Goal: Task Accomplishment & Management: Manage account settings

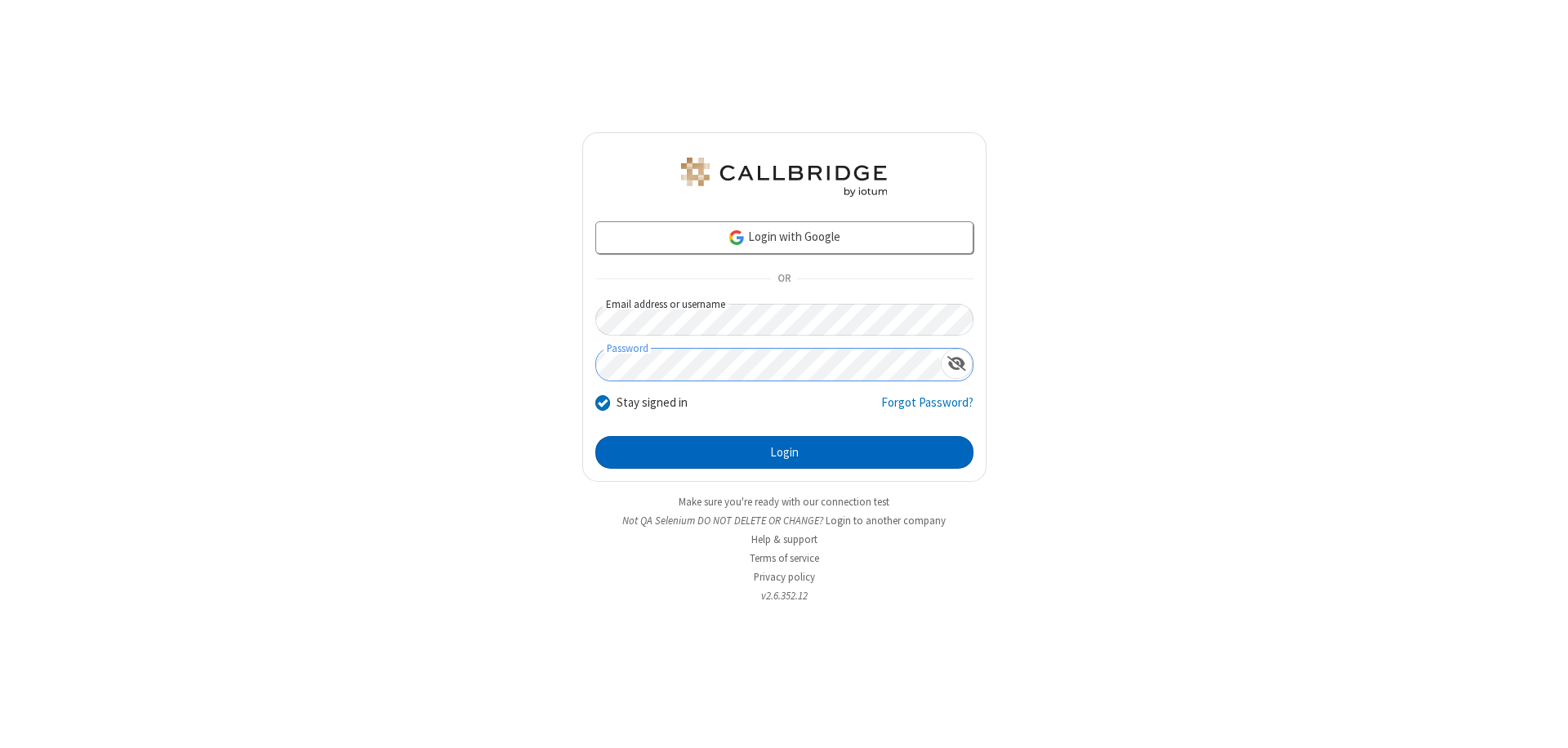
click at [784, 452] on button "Login" at bounding box center [784, 452] width 378 height 33
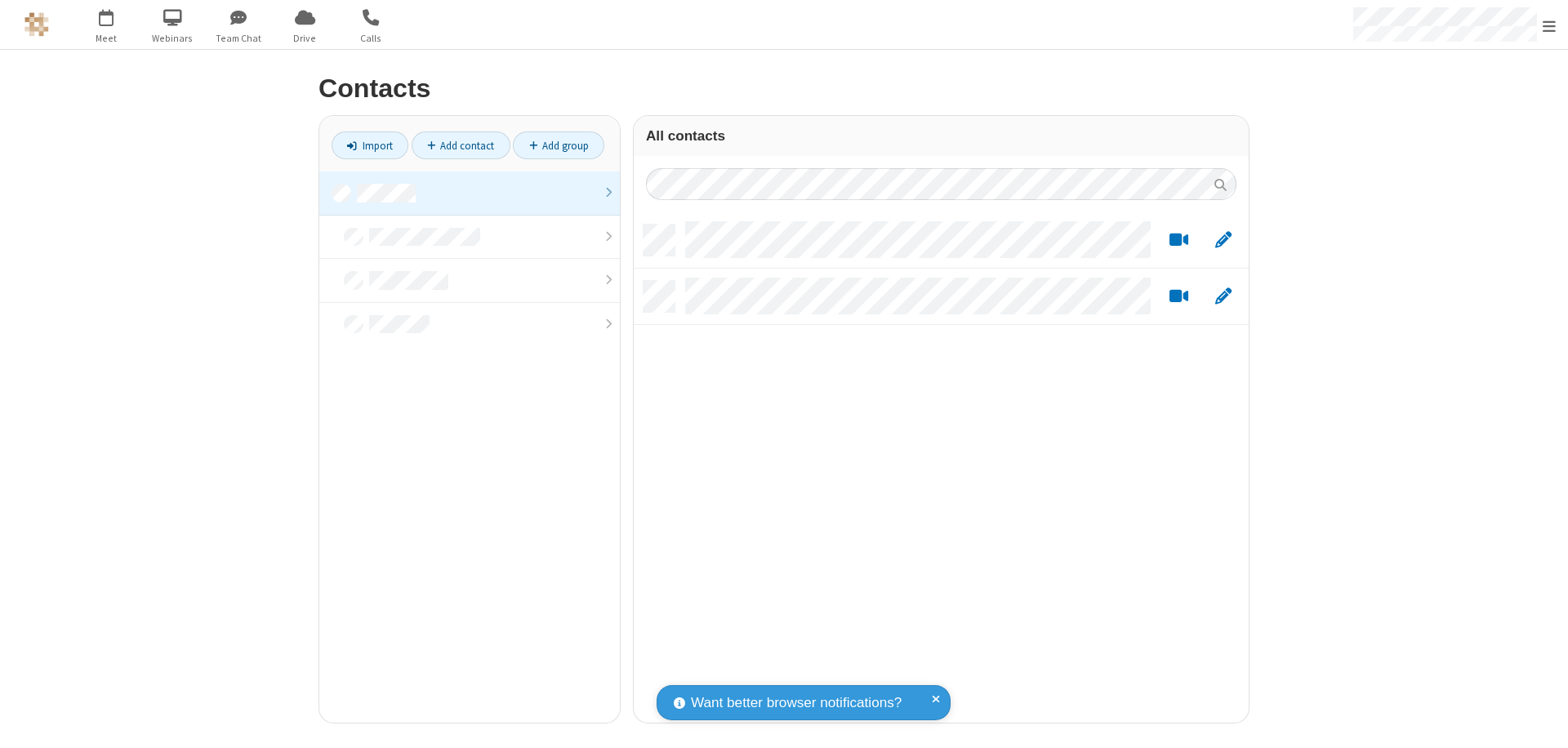
click at [470, 192] on link at bounding box center [469, 193] width 300 height 44
click at [460, 145] on link "Add contact" at bounding box center [461, 145] width 99 height 28
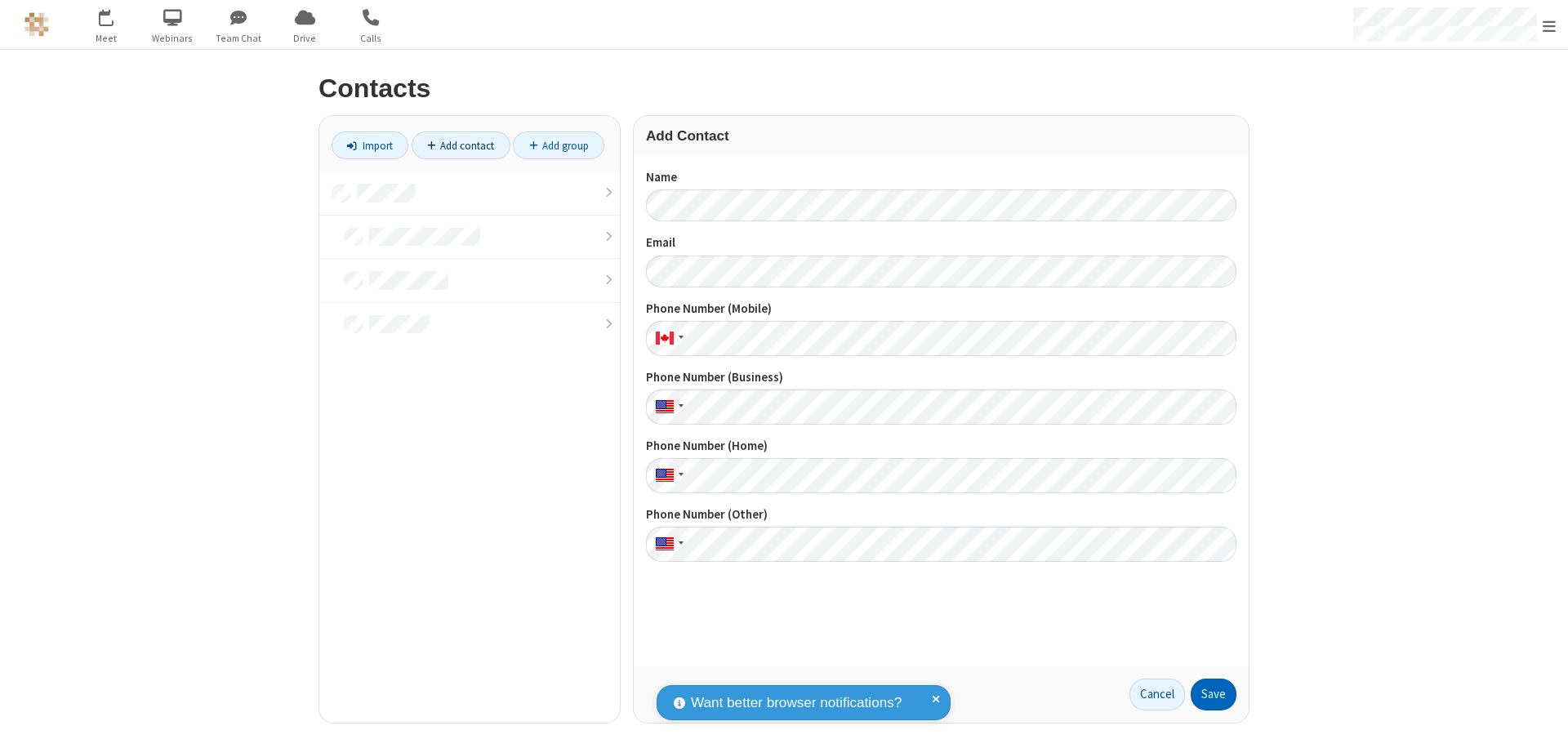
click at [1214, 694] on button "Save" at bounding box center [1214, 694] width 45 height 33
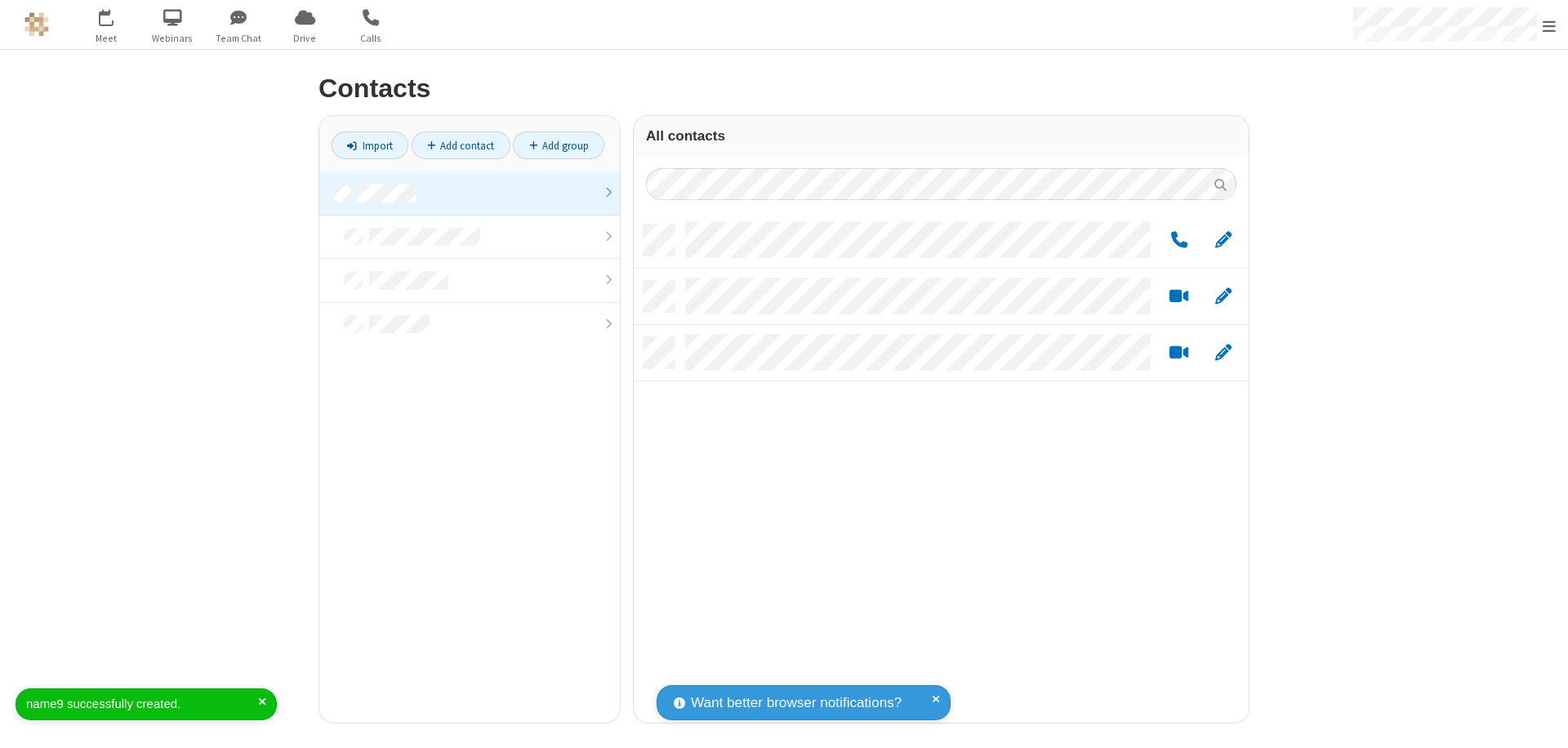
scroll to position [497, 602]
click at [460, 145] on link "Add contact" at bounding box center [461, 145] width 99 height 28
